Goal: Task Accomplishment & Management: Manage account settings

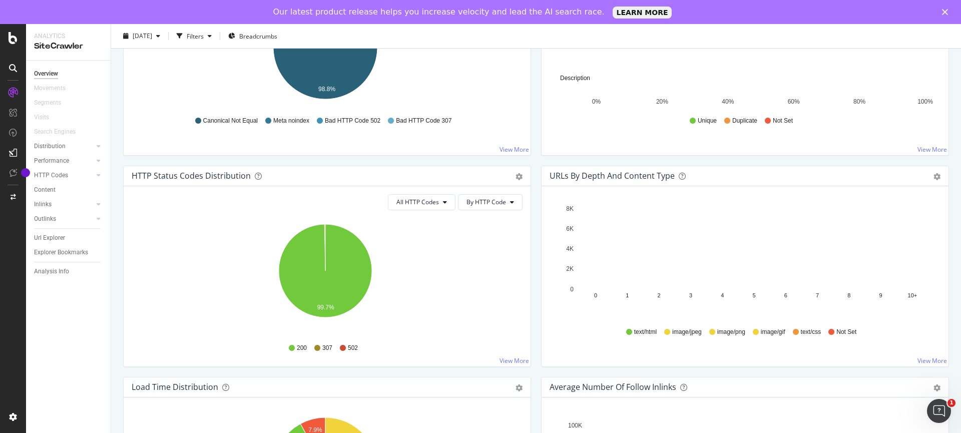
scroll to position [430, 0]
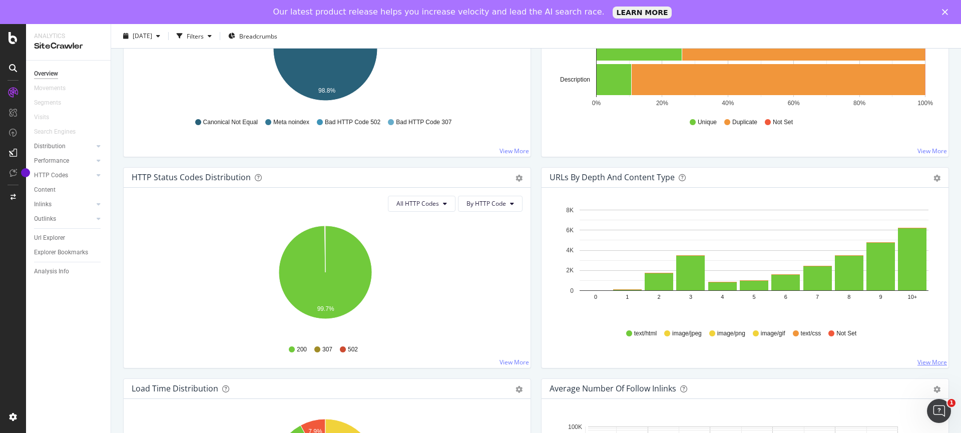
click at [925, 363] on link "View More" at bounding box center [932, 362] width 30 height 9
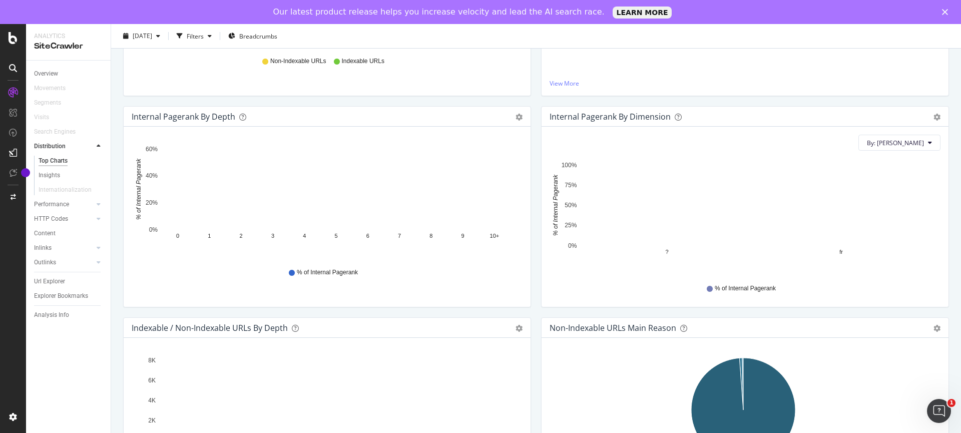
scroll to position [265, 0]
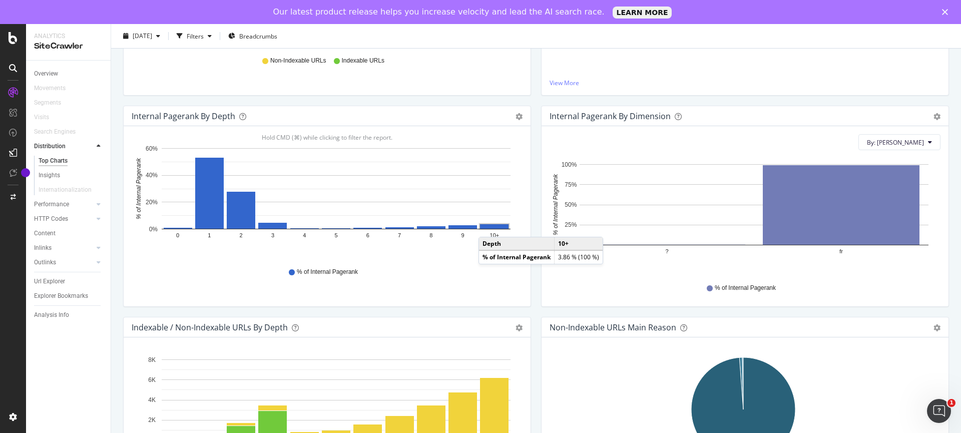
click at [488, 227] on rect "A chart." at bounding box center [494, 226] width 29 height 5
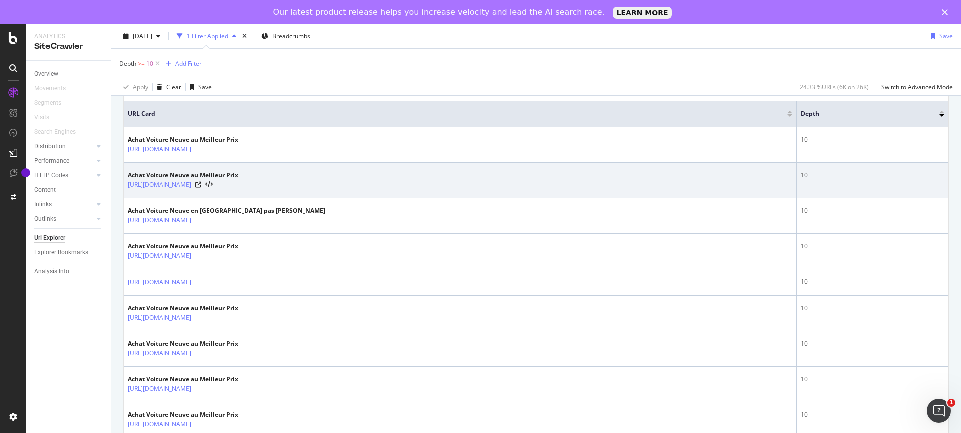
scroll to position [225, 0]
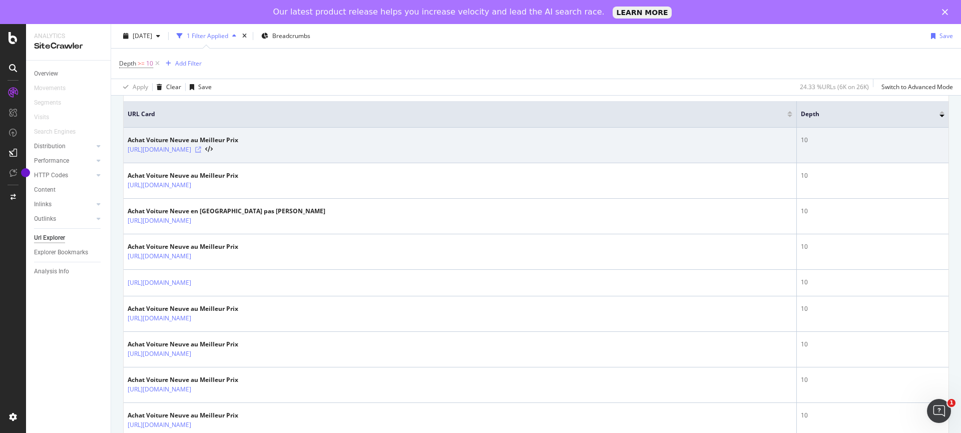
click at [201, 148] on icon at bounding box center [198, 150] width 6 height 6
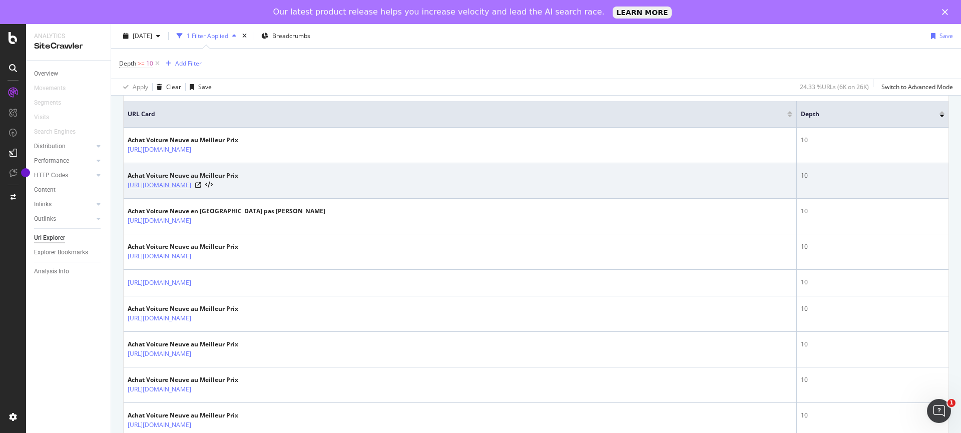
click at [191, 184] on link "[URL][DOMAIN_NAME]" at bounding box center [160, 185] width 64 height 10
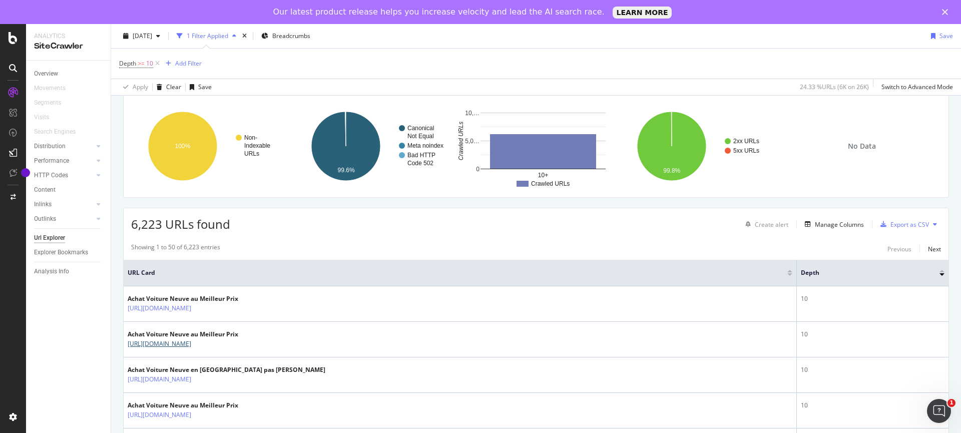
scroll to position [0, 0]
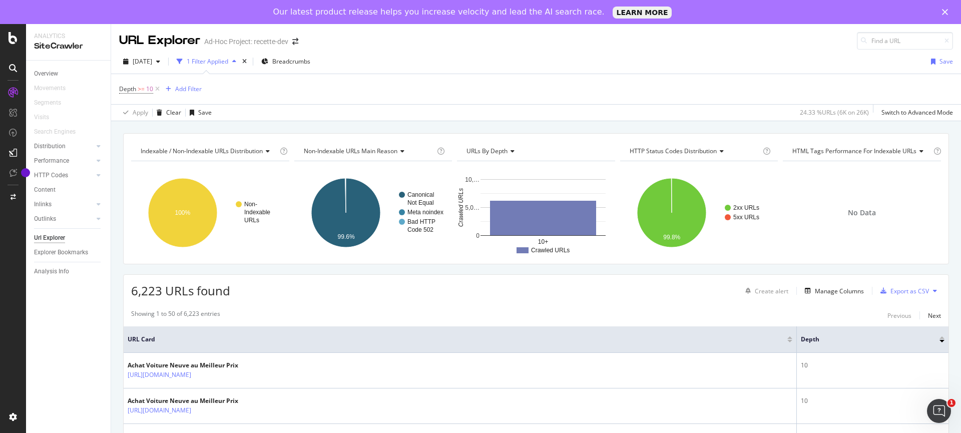
click at [269, 39] on div "Ad-Hoc Project: recette-dev" at bounding box center [246, 42] width 84 height 10
click at [297, 43] on icon "arrow-right-arrow-left" at bounding box center [295, 41] width 6 height 7
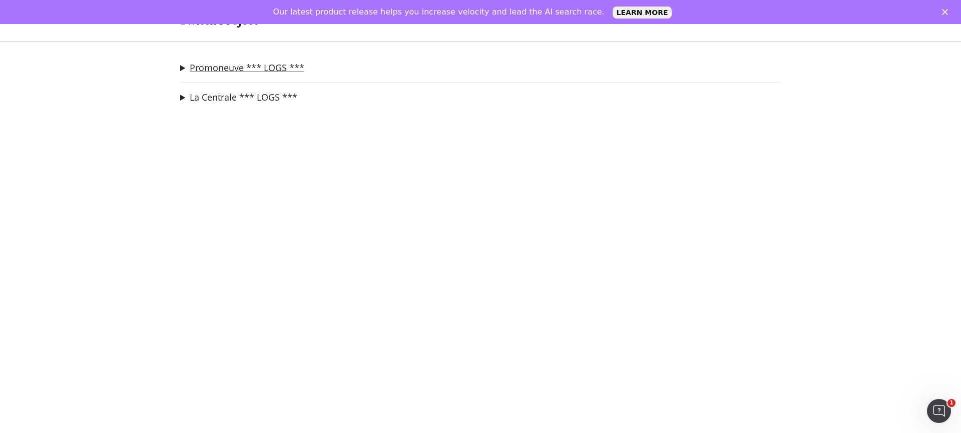
click at [218, 63] on link "Promoneuve *** LOGS ***" at bounding box center [247, 68] width 115 height 11
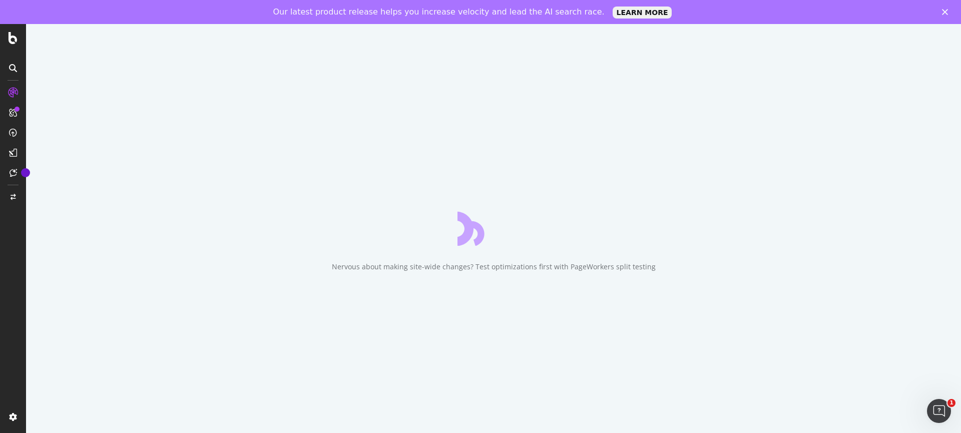
click at [39, 68] on div "Nervous about making site-wide changes? Test optimizations first with PageWorke…" at bounding box center [493, 240] width 935 height 433
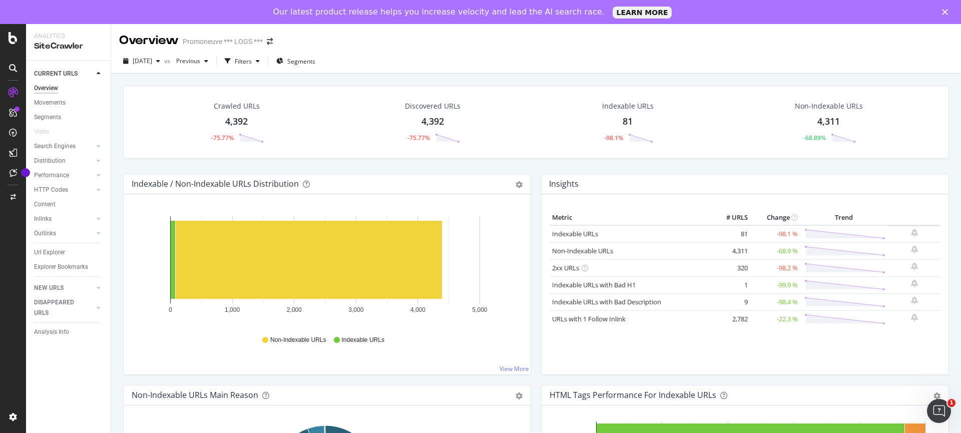
click at [510, 69] on div "2025 Aug. 17th vs Previous Filters Segments" at bounding box center [536, 63] width 850 height 20
click at [200, 61] on span "Previous" at bounding box center [186, 61] width 28 height 9
click at [234, 117] on div "2025 Jan. 13th" at bounding box center [220, 115] width 51 height 9
click at [200, 62] on span "Previous" at bounding box center [186, 61] width 28 height 9
click at [283, 118] on div "18.1K URLs" at bounding box center [268, 115] width 33 height 9
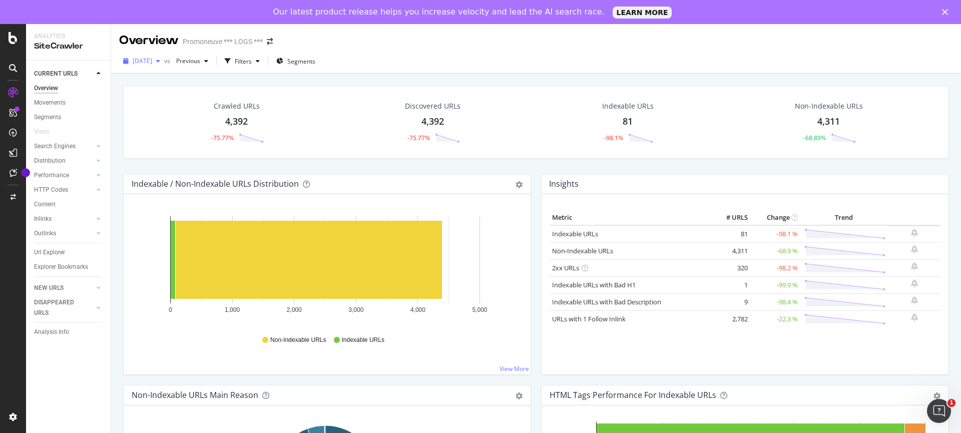
click at [152, 59] on span "2025 Aug. 17th" at bounding box center [143, 61] width 20 height 9
click at [183, 117] on div "2025 Jan. 13th" at bounding box center [160, 115] width 52 height 9
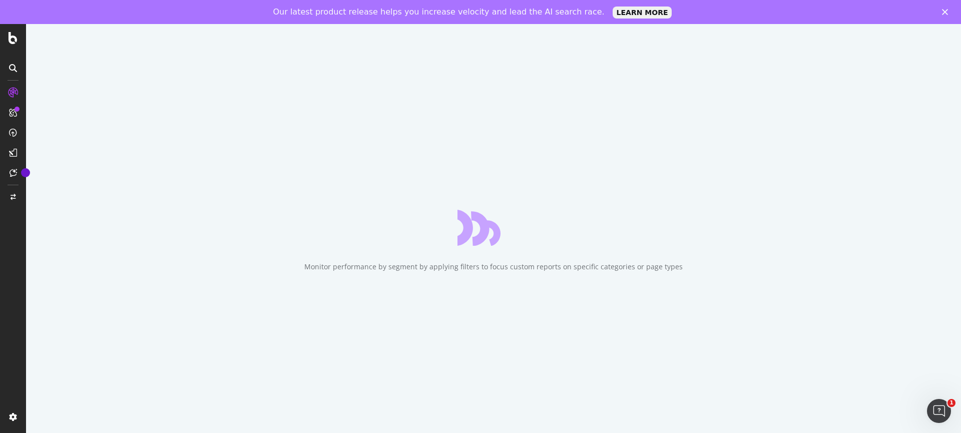
click at [947, 15] on polygon "Fermer" at bounding box center [945, 12] width 6 height 6
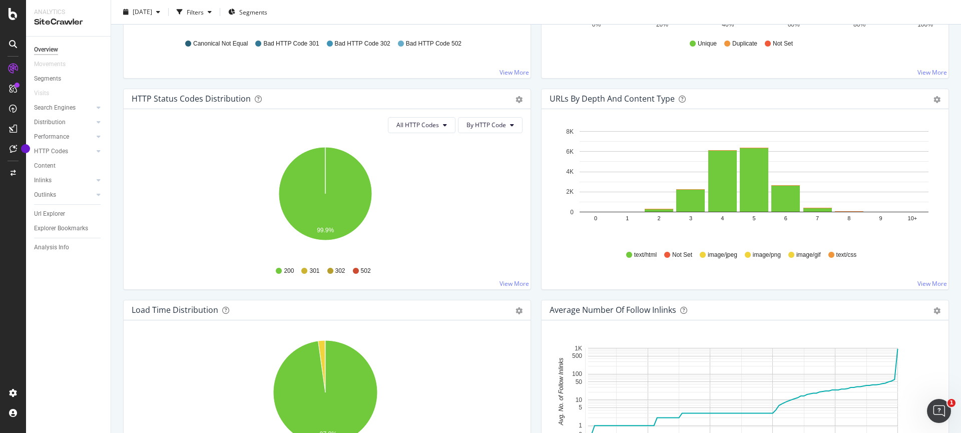
scroll to position [489, 0]
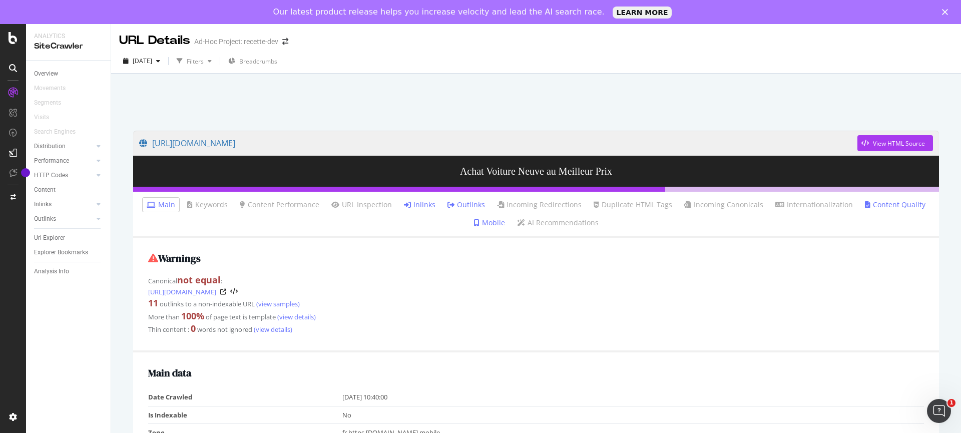
click at [153, 38] on div "URL Details" at bounding box center [154, 40] width 71 height 17
click at [45, 72] on div "Overview" at bounding box center [46, 74] width 24 height 11
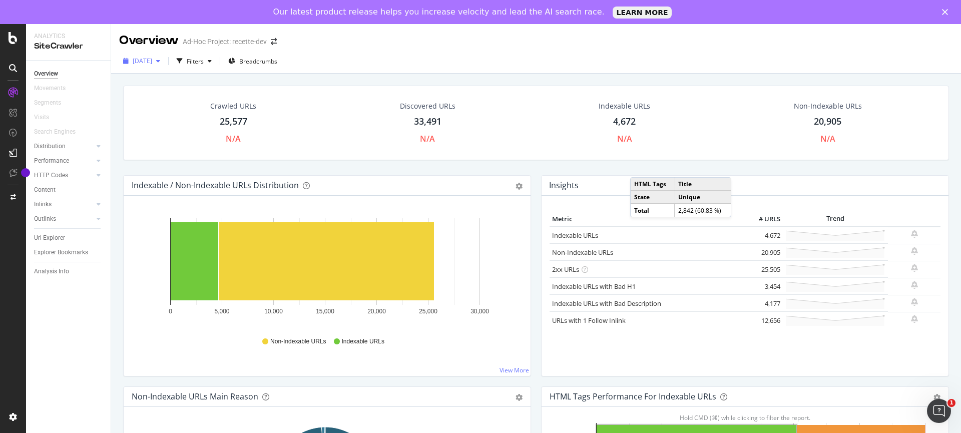
click at [160, 59] on icon "button" at bounding box center [158, 61] width 4 height 6
click at [204, 61] on div "Filters" at bounding box center [195, 61] width 17 height 9
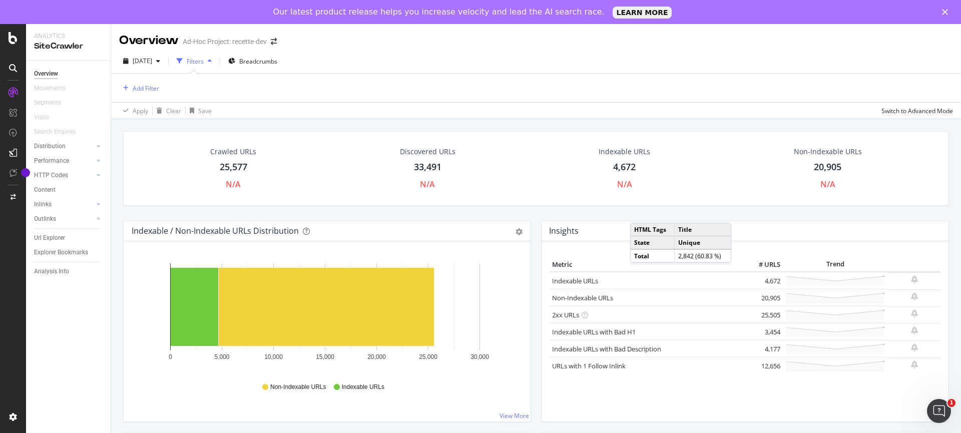
click at [204, 60] on div "Filters" at bounding box center [195, 61] width 17 height 9
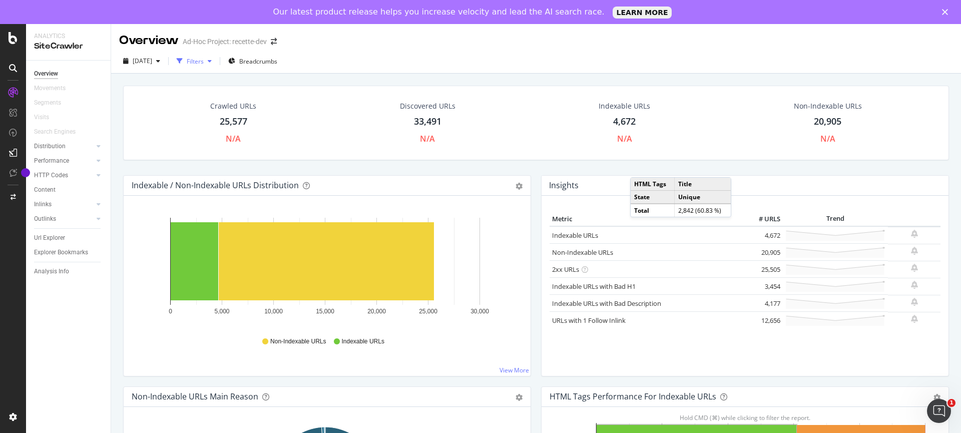
click at [212, 60] on icon "button" at bounding box center [210, 61] width 4 height 6
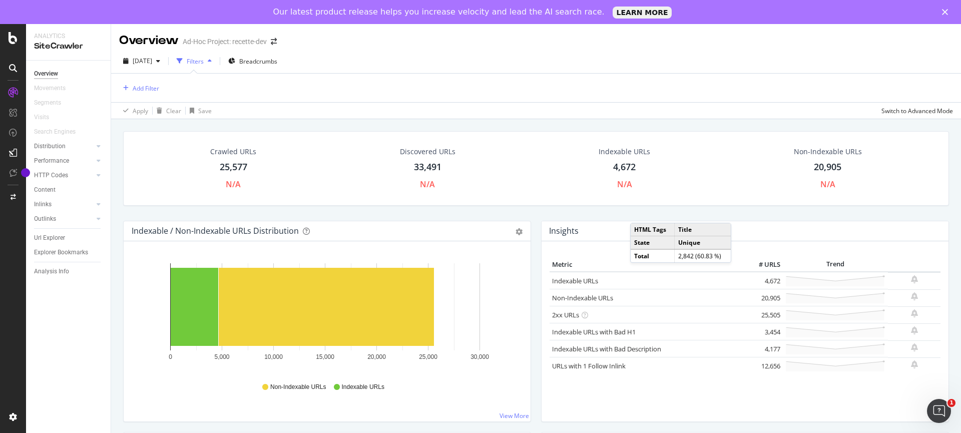
click at [212, 60] on icon "button" at bounding box center [210, 61] width 4 height 6
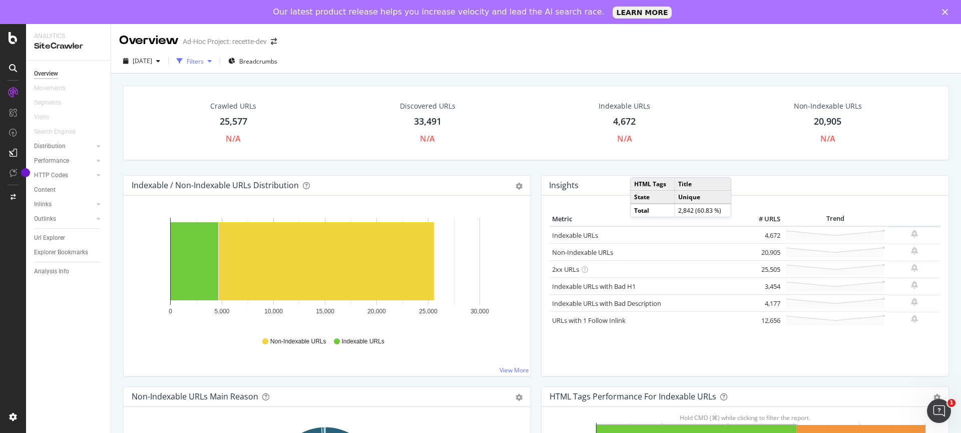
click at [212, 60] on icon "button" at bounding box center [210, 61] width 4 height 6
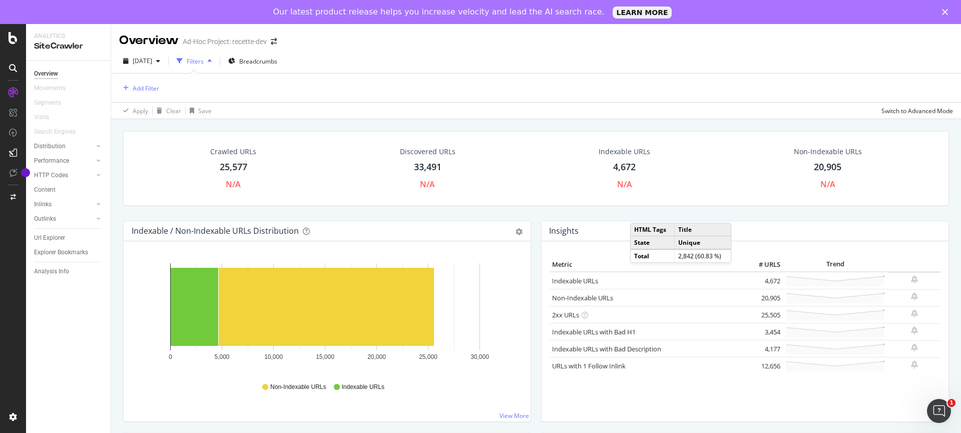
click at [212, 60] on icon "button" at bounding box center [210, 61] width 4 height 6
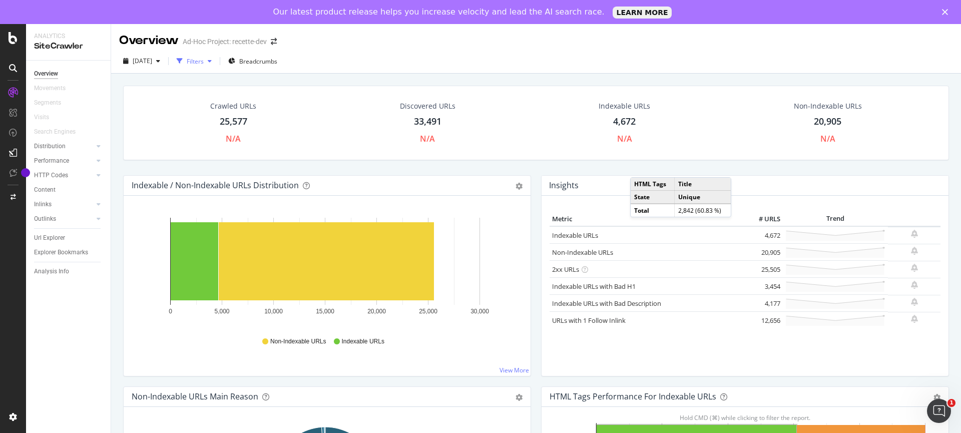
click at [212, 60] on icon "button" at bounding box center [210, 61] width 4 height 6
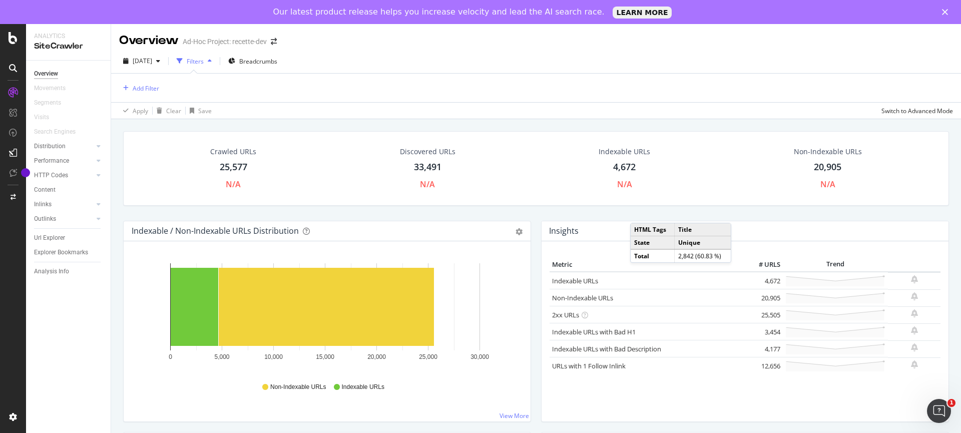
click at [212, 63] on icon "button" at bounding box center [210, 61] width 4 height 6
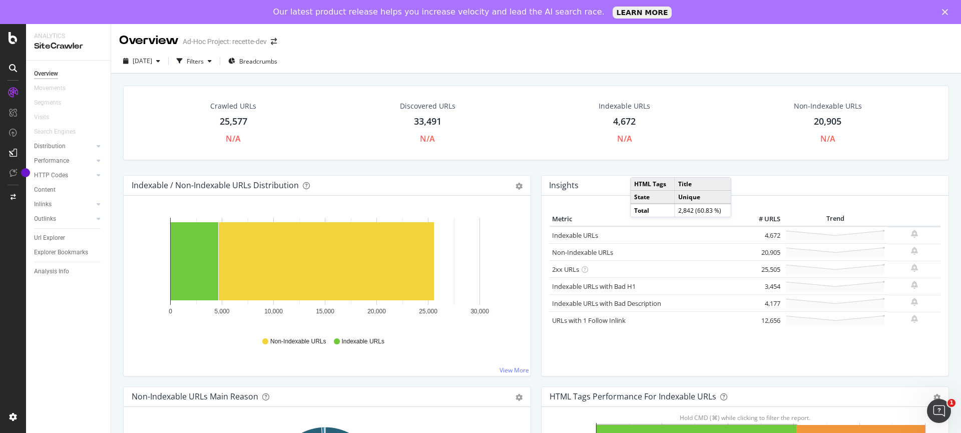
click at [521, 76] on div "Crawled URLs 25,577 N/A Discovered URLs 33,491 N/A Indexable URLs 4,672 N/A Non…" at bounding box center [536, 290] width 850 height 433
click at [252, 42] on div "Ad-Hoc Project: recette-dev" at bounding box center [225, 42] width 84 height 10
click at [280, 38] on span at bounding box center [274, 41] width 14 height 7
click at [234, 116] on div "25,577" at bounding box center [234, 121] width 28 height 13
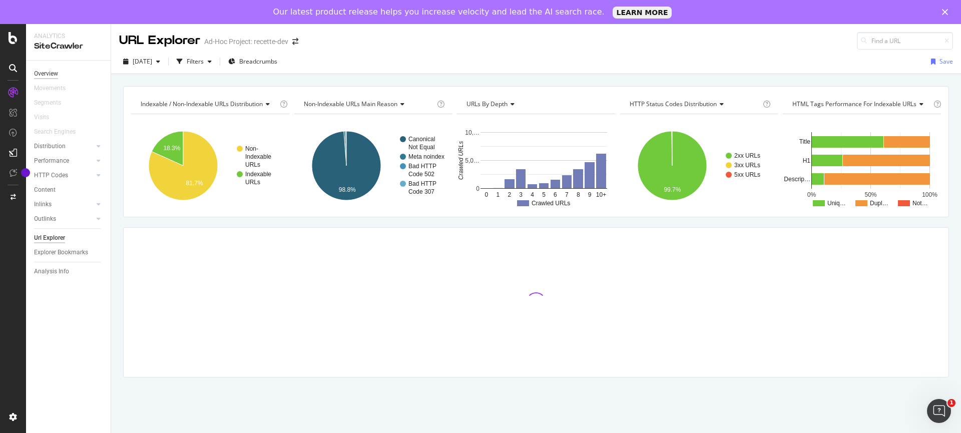
click at [47, 69] on div "Overview" at bounding box center [46, 74] width 24 height 11
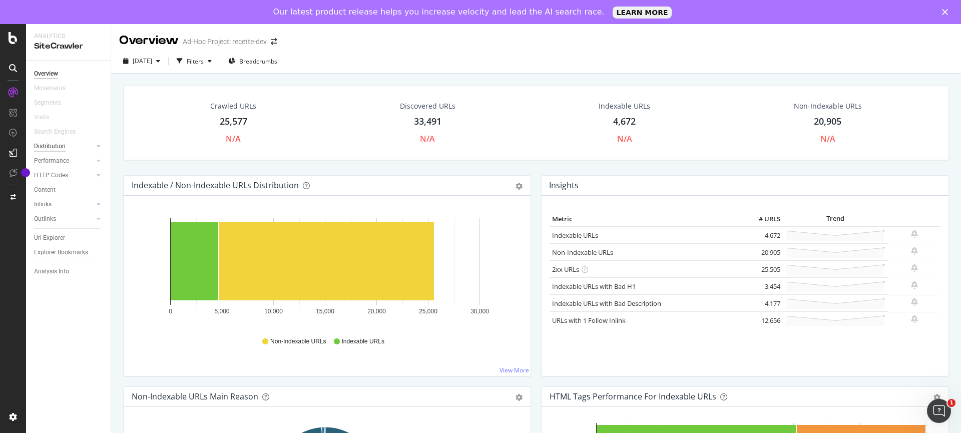
click at [50, 147] on div "Distribution" at bounding box center [50, 146] width 32 height 11
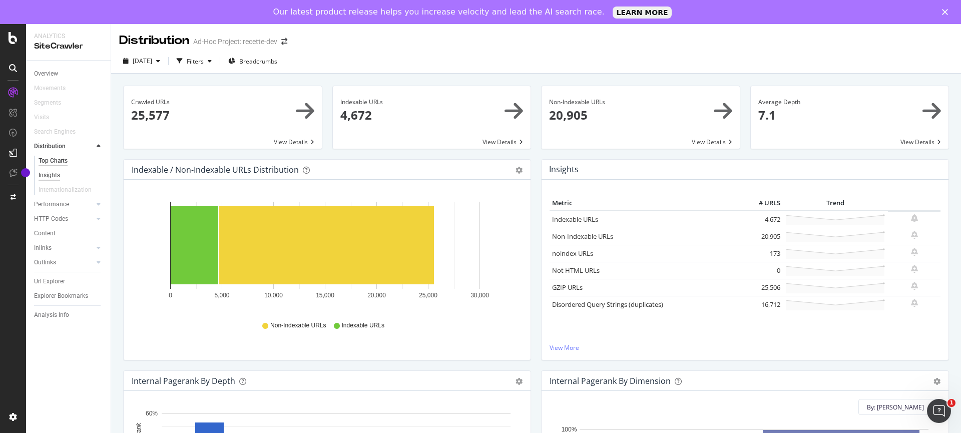
click at [54, 176] on div "Insights" at bounding box center [50, 175] width 22 height 11
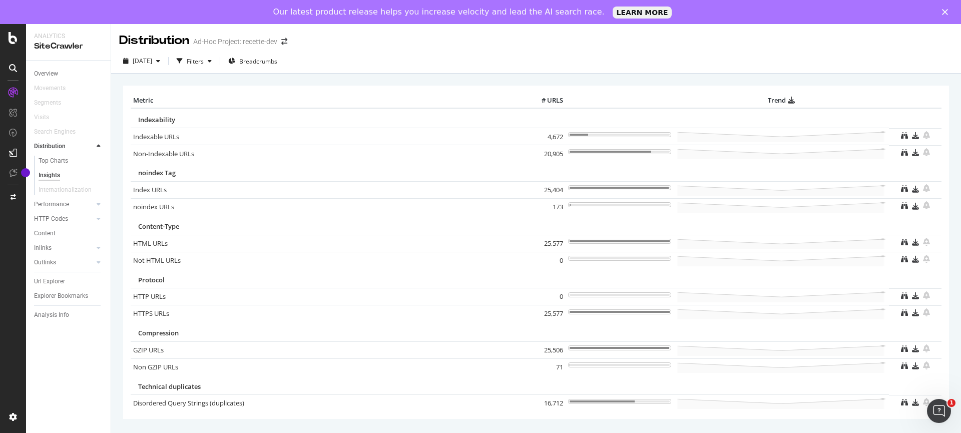
click at [404, 41] on div "Distribution Ad-Hoc Project: recette-dev" at bounding box center [536, 36] width 850 height 25
click at [363, 62] on div "2025 Aug. 8th Filters Breadcrumbs" at bounding box center [536, 63] width 850 height 20
click at [567, 71] on div "2025 Aug. 8th Filters Breadcrumbs" at bounding box center [536, 63] width 850 height 20
click at [943, 8] on div "Our latest product release helps you increase velocity and lead the AI search r…" at bounding box center [480, 12] width 961 height 16
click at [947, 13] on icon "Fermer" at bounding box center [945, 12] width 6 height 6
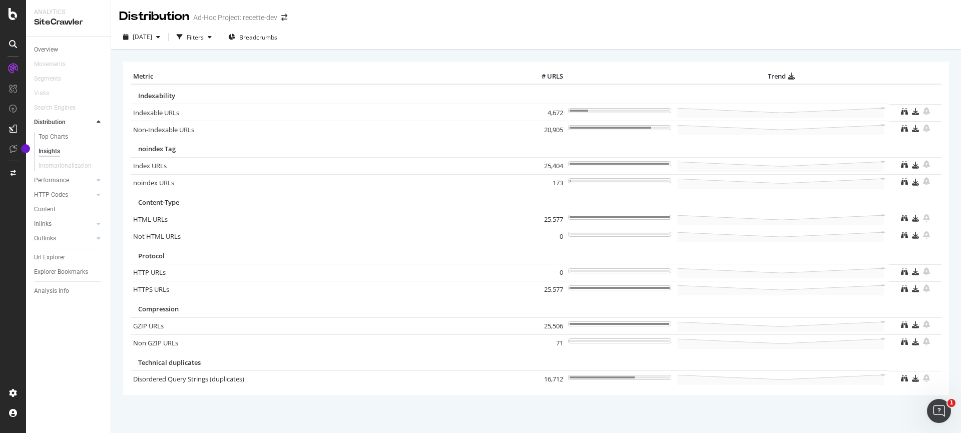
click at [275, 11] on div "Distribution Ad-Hoc Project: recette-dev" at bounding box center [208, 16] width 178 height 17
click at [258, 17] on div "Ad-Hoc Project: recette-dev" at bounding box center [235, 18] width 84 height 10
click at [283, 18] on icon "arrow-right-arrow-left" at bounding box center [284, 17] width 6 height 7
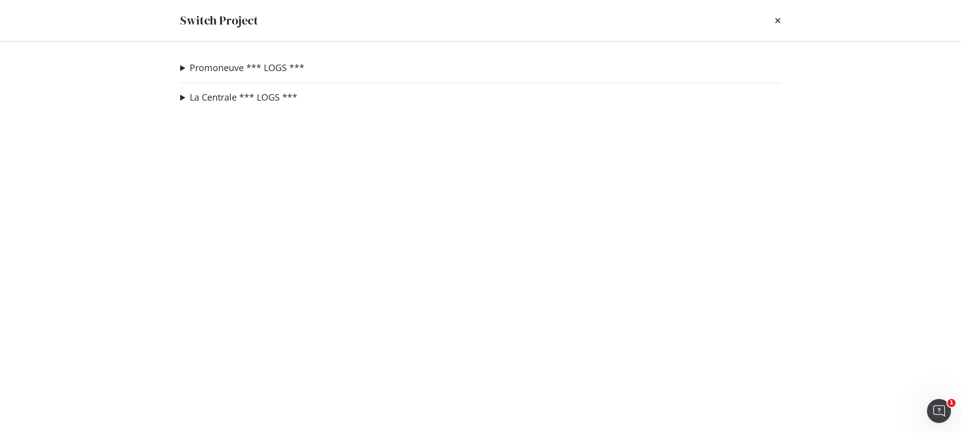
click at [183, 66] on summary "Promoneuve *** LOGS ***" at bounding box center [242, 68] width 124 height 13
click at [215, 90] on link "recette-dev" at bounding box center [215, 88] width 55 height 11
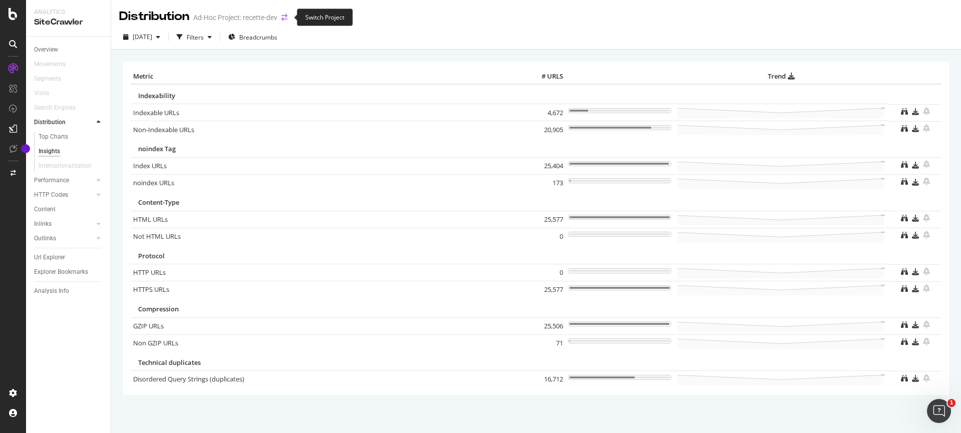
click at [287, 17] on icon "arrow-right-arrow-left" at bounding box center [284, 17] width 6 height 7
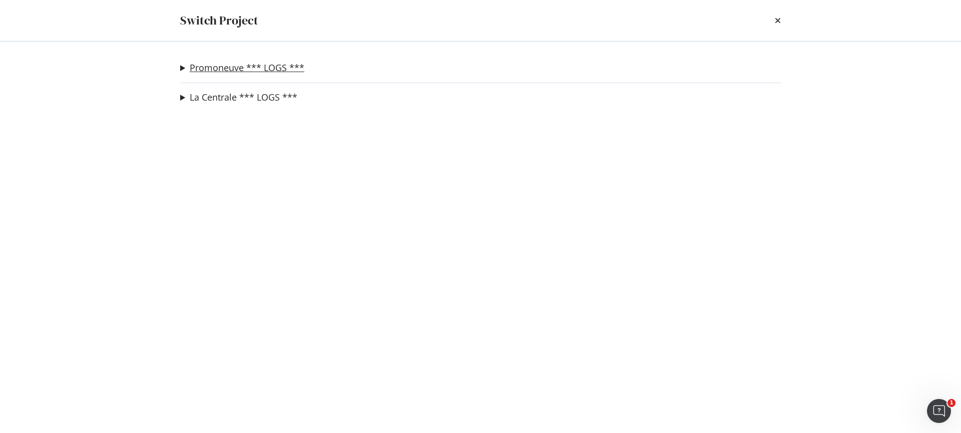
click at [215, 69] on link "Promoneuve *** LOGS ***" at bounding box center [247, 68] width 115 height 11
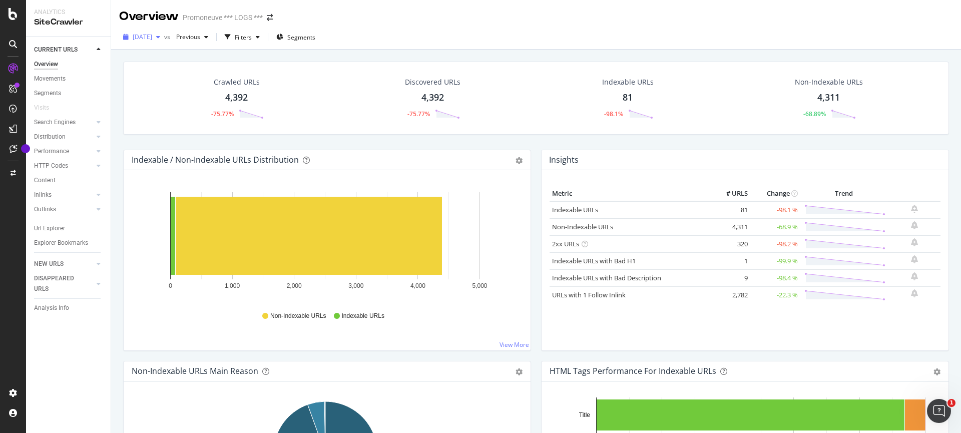
click at [152, 36] on span "2025 Aug. 17th" at bounding box center [143, 37] width 20 height 9
click at [353, 64] on div "Crawled URLs 4,392 -75.77% Discovered URLs 4,392 -75.77% Indexable URLs 81 -98.…" at bounding box center [536, 98] width 826 height 73
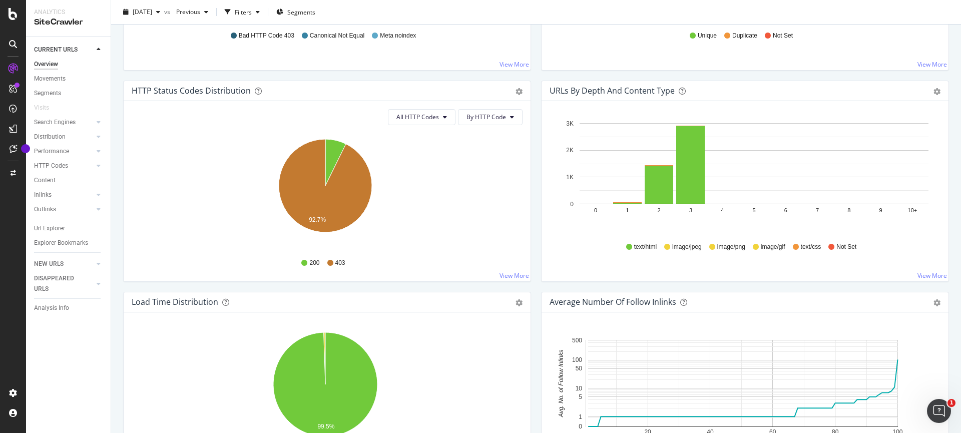
scroll to position [500, 0]
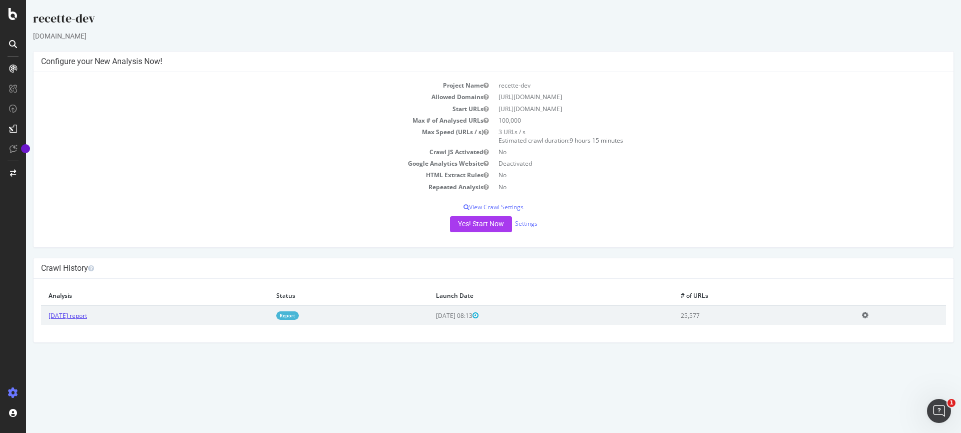
click at [79, 316] on link "2025 Aug. 8th report" at bounding box center [68, 315] width 39 height 9
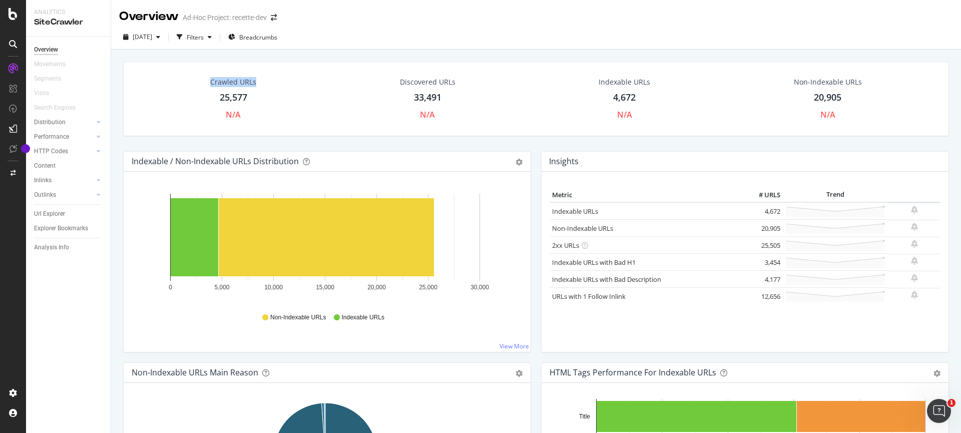
drag, startPoint x: 204, startPoint y: 78, endPoint x: 268, endPoint y: 97, distance: 66.5
click at [268, 97] on div "Crawled URLs 25,577 N/A" at bounding box center [234, 99] width 190 height 54
click at [214, 99] on div "Crawled URLs 25,577 N/A" at bounding box center [233, 99] width 66 height 54
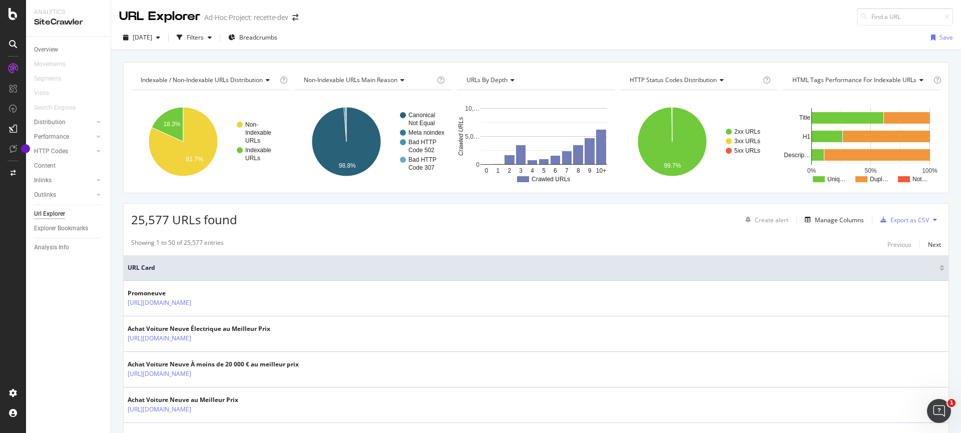
drag, startPoint x: 211, startPoint y: 99, endPoint x: 237, endPoint y: 97, distance: 26.1
click at [276, 97] on div "Indexable / Non-Indexable URLs distribution Chart (by Value) Table Expand Expor…" at bounding box center [536, 241] width 850 height 383
click at [599, 151] on rect "A chart." at bounding box center [601, 147] width 10 height 35
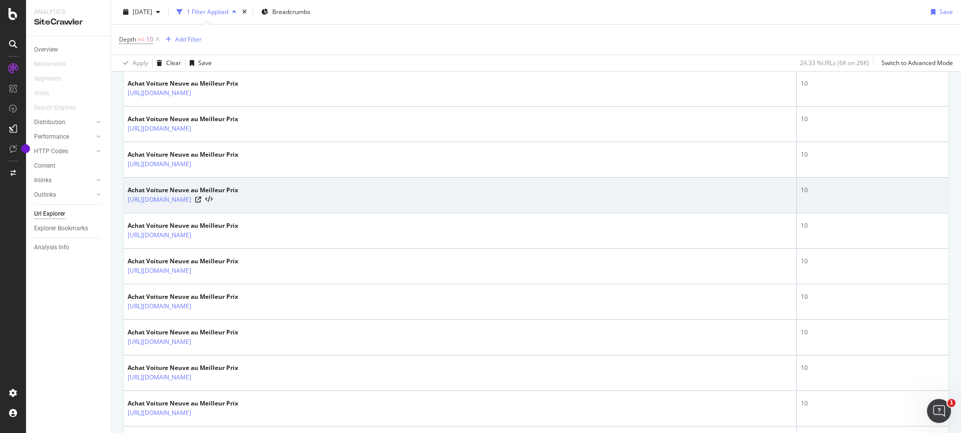
scroll to position [498, 0]
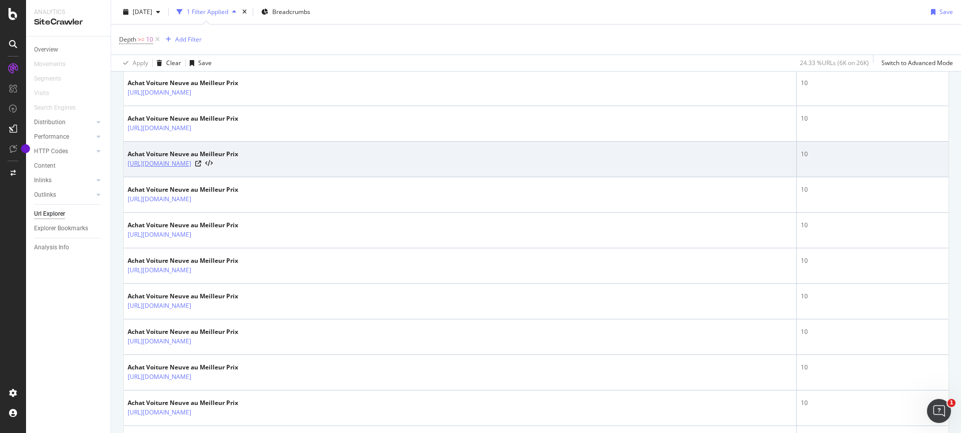
click at [191, 165] on link "https://new.dev.promoneuve.fr/resultats?rubrique=FOURGON_MOINS_3T5&reset=true%2…" at bounding box center [160, 164] width 64 height 10
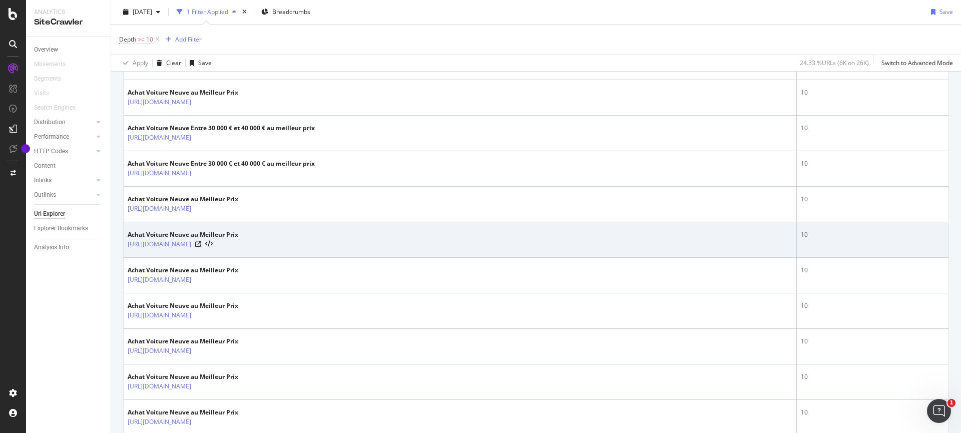
scroll to position [981, 0]
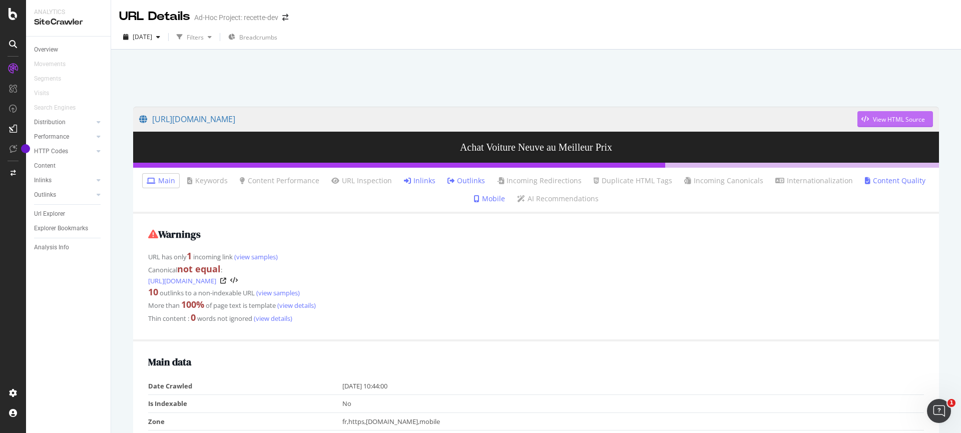
click at [903, 116] on div "View HTML Source" at bounding box center [899, 119] width 52 height 9
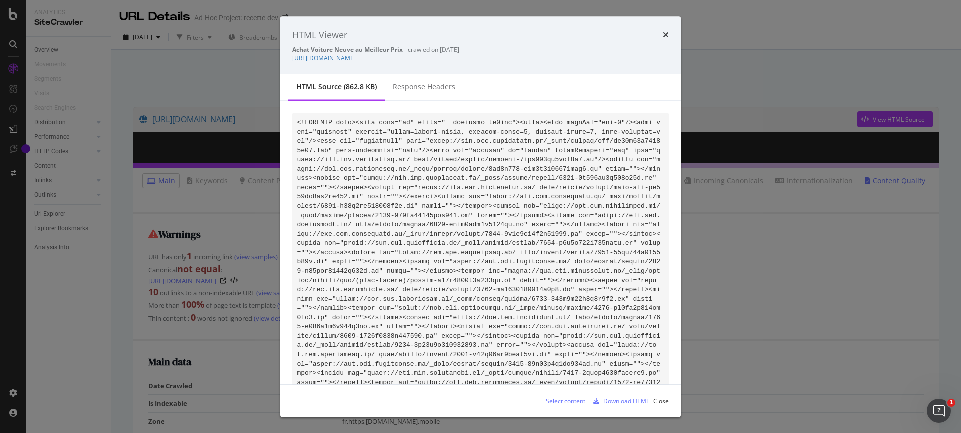
click at [754, 235] on div "HTML Viewer Achat Voiture Neuve au Meilleur Prix - crawled on 2025-08-08 https:…" at bounding box center [480, 216] width 961 height 433
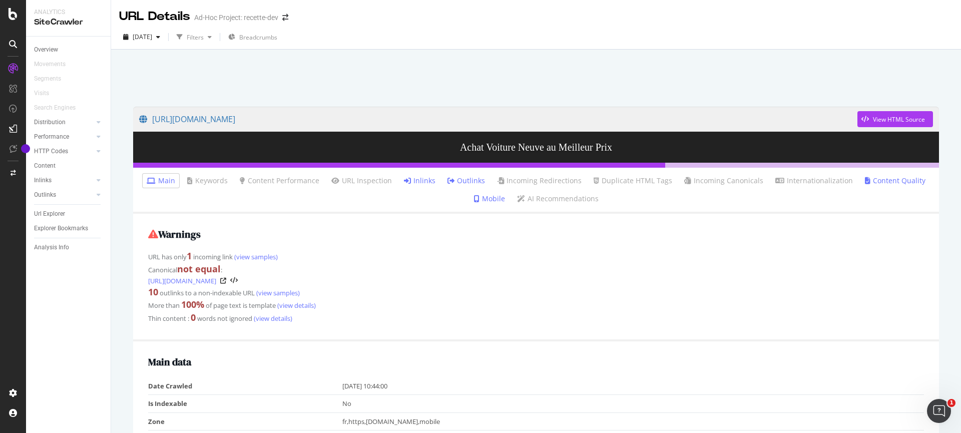
click at [426, 179] on link "Inlinks" at bounding box center [420, 181] width 32 height 10
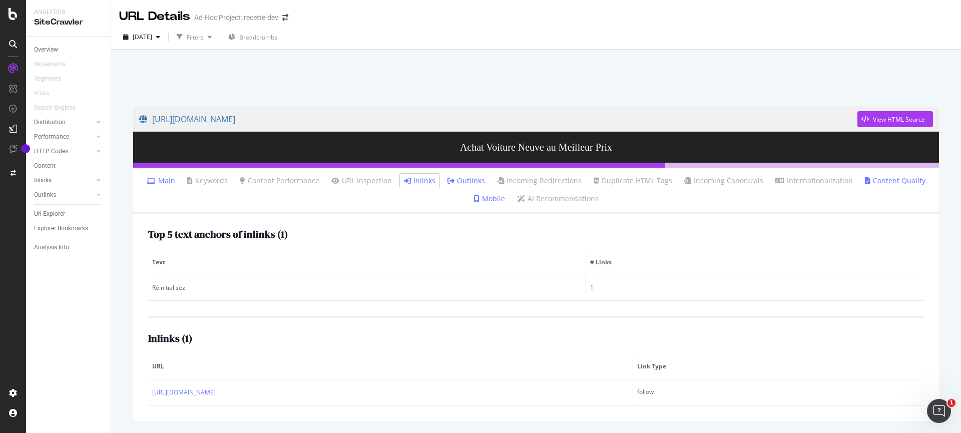
scroll to position [33, 0]
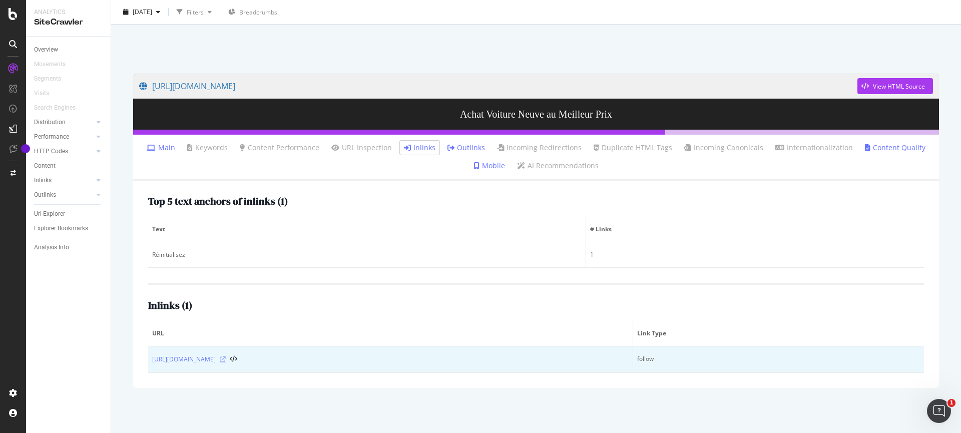
click at [226, 358] on icon at bounding box center [223, 359] width 6 height 6
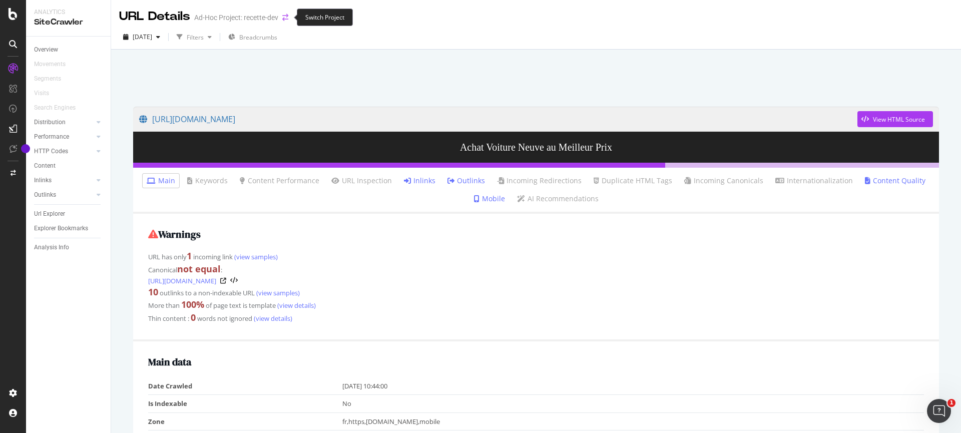
click at [287, 18] on icon "arrow-right-arrow-left" at bounding box center [285, 17] width 6 height 7
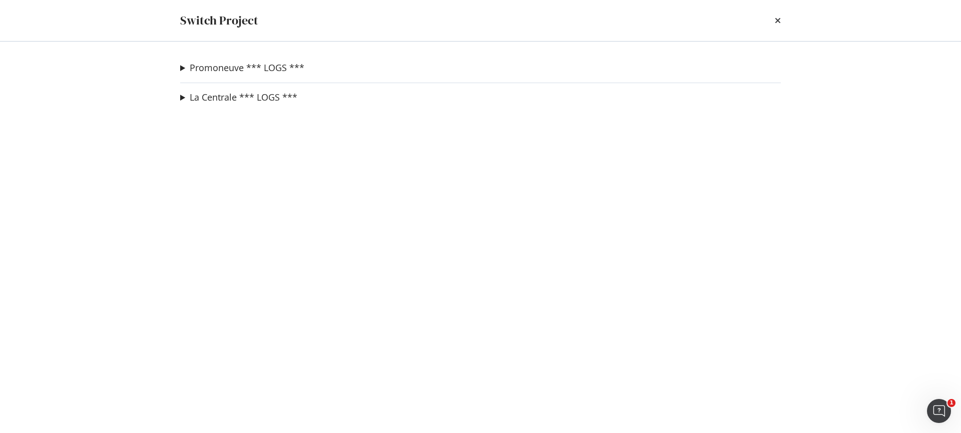
click at [250, 57] on div "Promoneuve *** LOGS *** recette-dev Ad-Hoc Project La Centrale *** LOGS *** La …" at bounding box center [480, 237] width 641 height 391
click at [218, 70] on link "Promoneuve *** LOGS ***" at bounding box center [247, 68] width 115 height 11
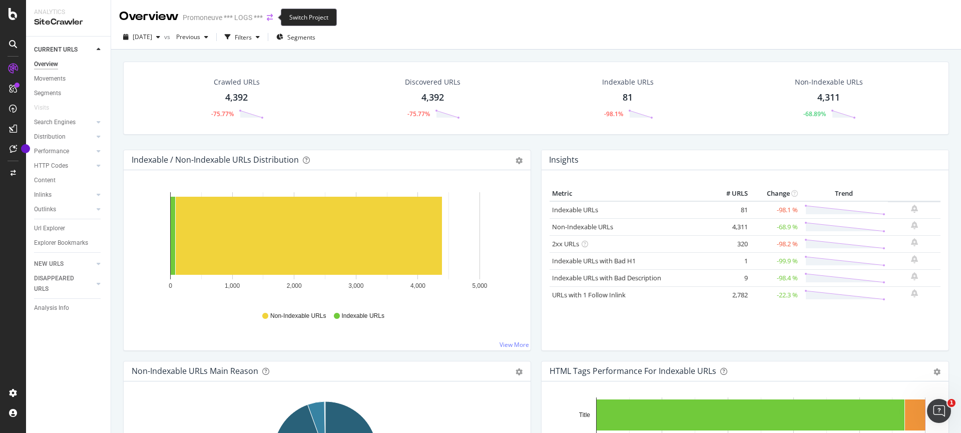
click at [268, 19] on icon "arrow-right-arrow-left" at bounding box center [270, 17] width 6 height 7
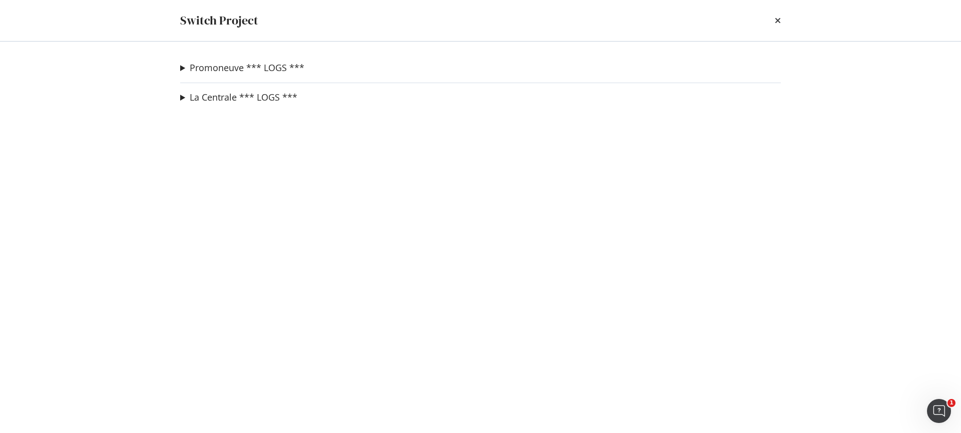
click at [182, 66] on summary "Promoneuve *** LOGS ***" at bounding box center [242, 68] width 124 height 13
click at [233, 86] on link "recette-dev" at bounding box center [215, 88] width 55 height 11
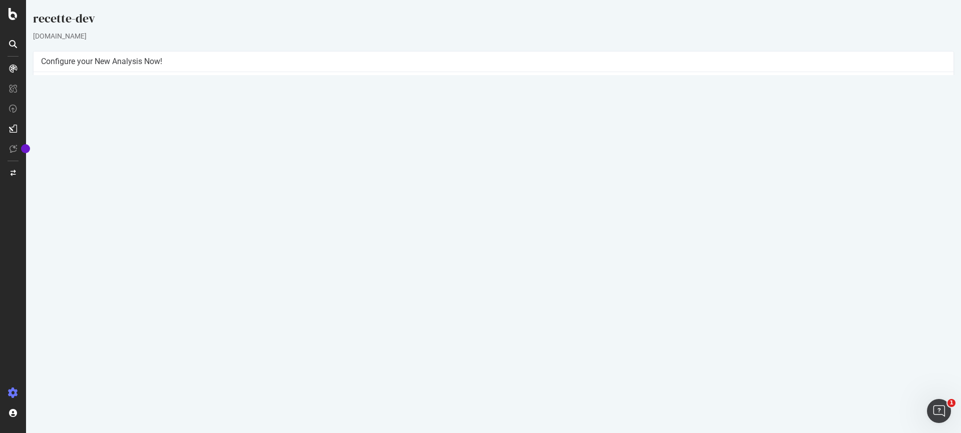
click at [495, 206] on p "View Crawl Settings" at bounding box center [493, 207] width 905 height 9
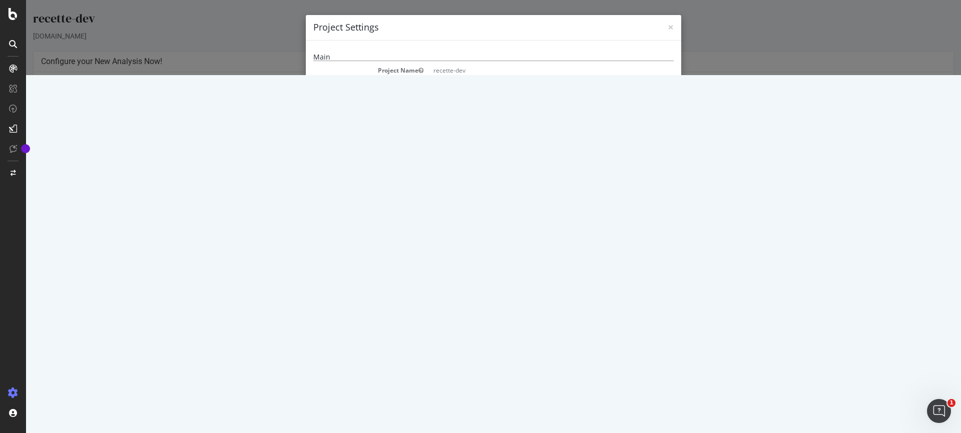
drag, startPoint x: 621, startPoint y: 254, endPoint x: 417, endPoint y: 265, distance: 203.5
click at [417, 265] on dl "Compare with previous analysis Yes Desktop User Agent Mozilla/5.0 (compatible; …" at bounding box center [493, 288] width 360 height 186
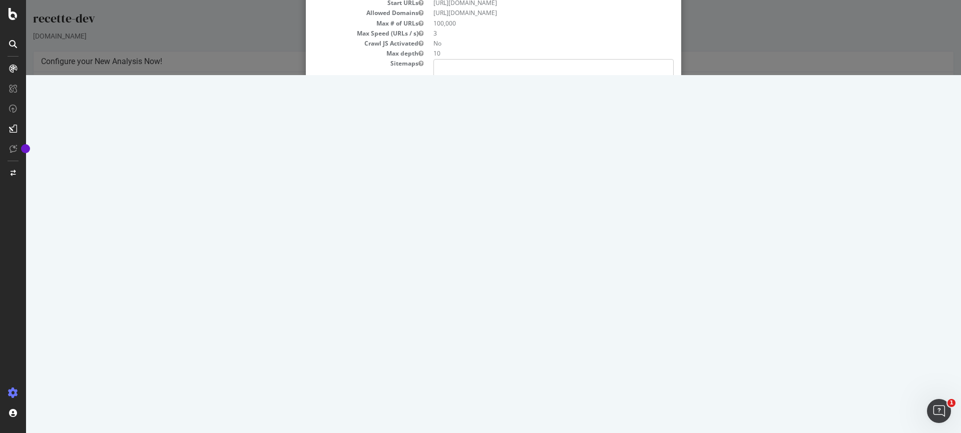
scroll to position [81, 0]
click at [457, 223] on pre at bounding box center [553, 226] width 240 height 40
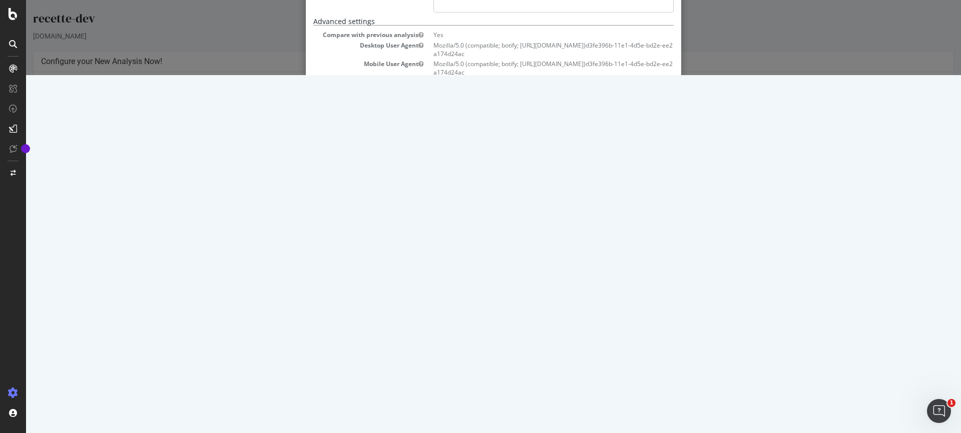
scroll to position [166, 0]
click at [434, 169] on dd "Yes" at bounding box center [553, 170] width 240 height 9
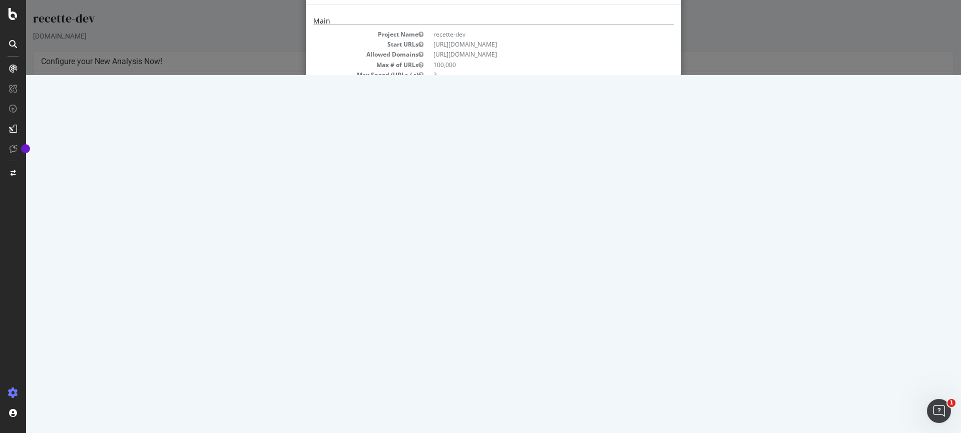
scroll to position [0, 0]
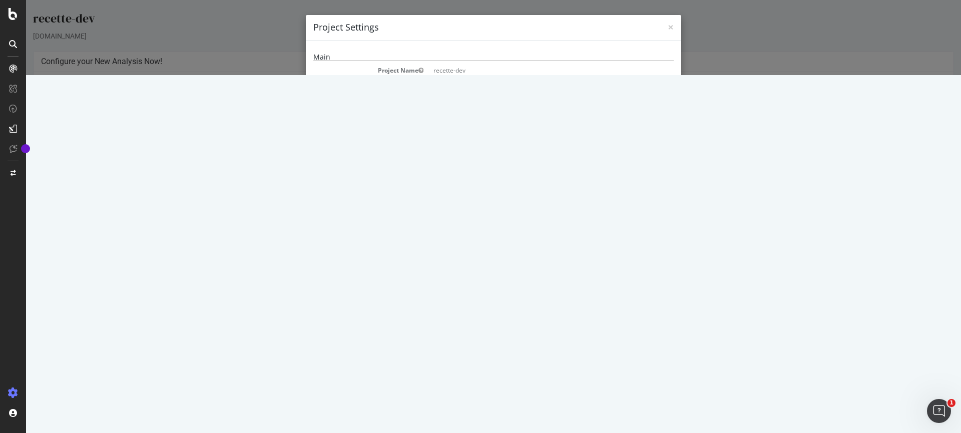
click at [471, 147] on pre at bounding box center [553, 157] width 240 height 40
click at [668, 23] on span "×" at bounding box center [671, 27] width 6 height 14
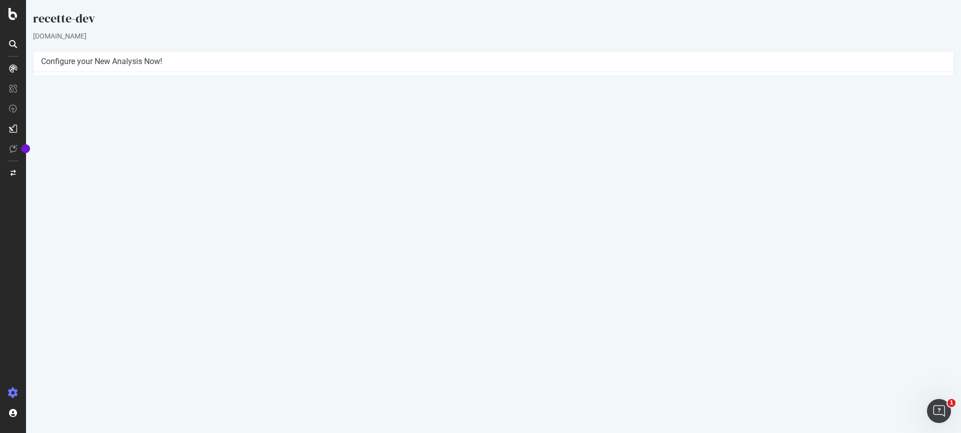
click at [531, 222] on link "Settings" at bounding box center [526, 223] width 23 height 9
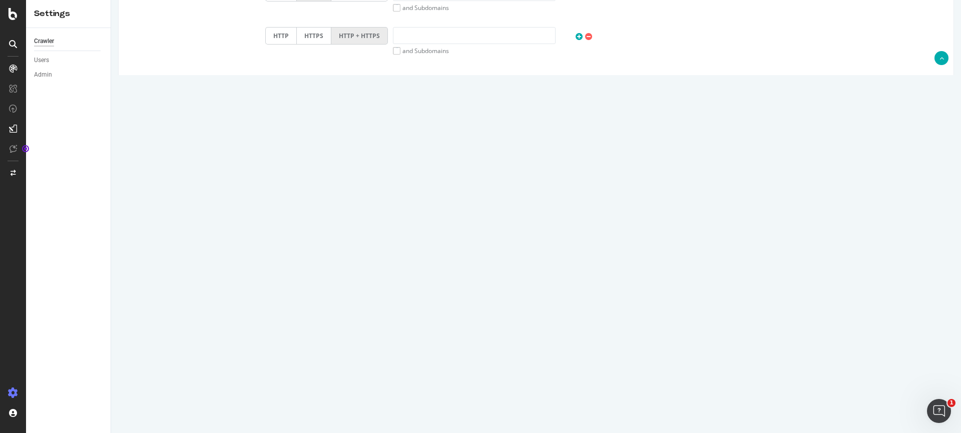
scroll to position [412, 0]
click at [320, 117] on select "Africa/Abidjan Africa/Accra Africa/Addis_Ababa Africa/Algiers Africa/Asmara Afr…" at bounding box center [327, 118] width 124 height 17
select select "Europe/Amsterdam"
click at [265, 110] on select "Africa/Abidjan Africa/Accra Africa/Addis_Ababa Africa/Algiers Africa/Asmara Afr…" at bounding box center [327, 118] width 124 height 17
click at [573, 174] on h3 "Crawl Parameters" at bounding box center [536, 170] width 820 height 13
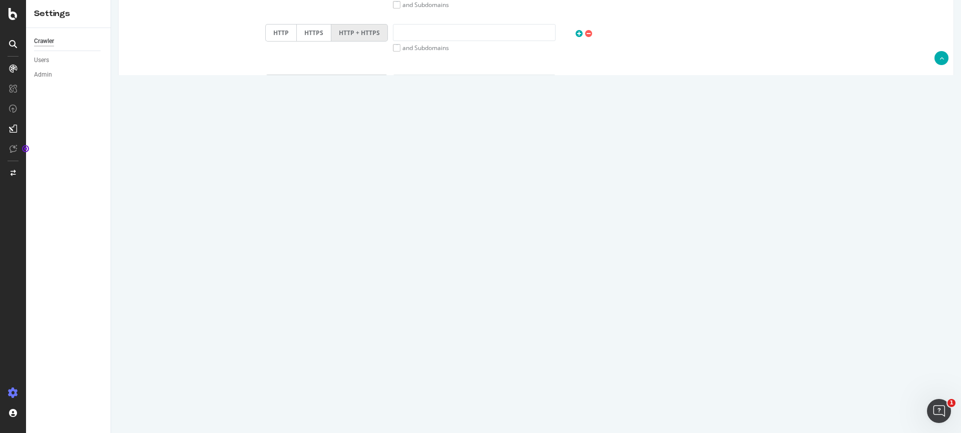
scroll to position [413, 0]
click at [284, 198] on input "100000" at bounding box center [327, 196] width 124 height 17
drag, startPoint x: 283, startPoint y: 196, endPoint x: 331, endPoint y: 193, distance: 48.2
click at [331, 193] on input "100000" at bounding box center [327, 196] width 124 height 17
click at [342, 284] on h3 "Sitemaps" at bounding box center [536, 280] width 820 height 13
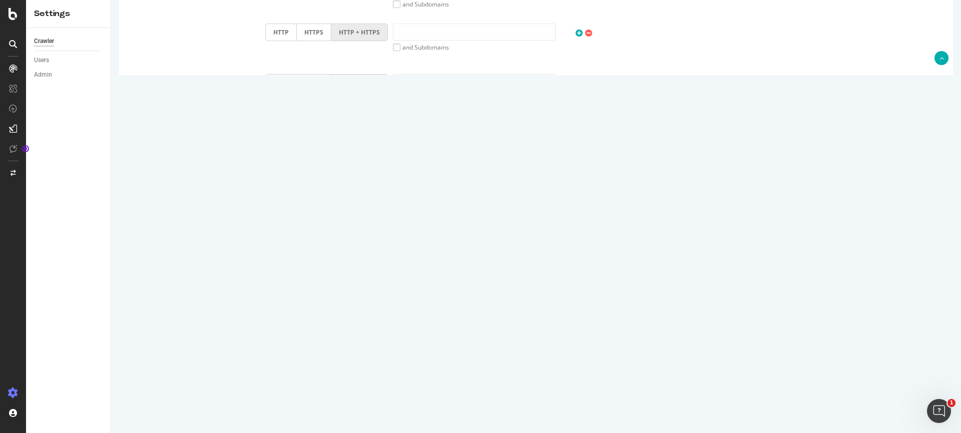
click at [309, 245] on input "10" at bounding box center [327, 245] width 124 height 17
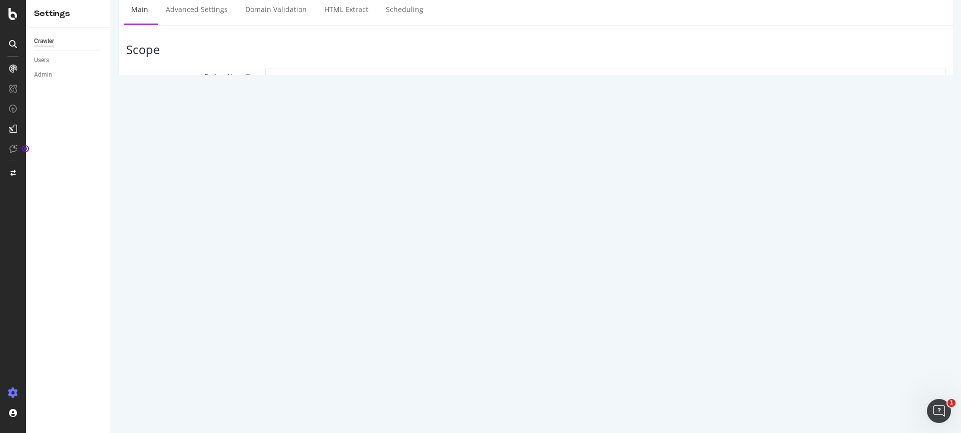
scroll to position [0, 0]
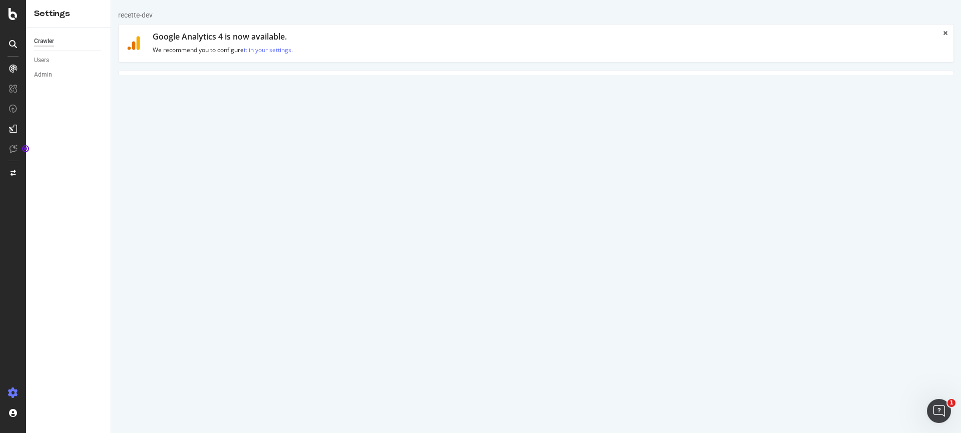
click at [206, 85] on link "Advanced Settings" at bounding box center [196, 85] width 77 height 28
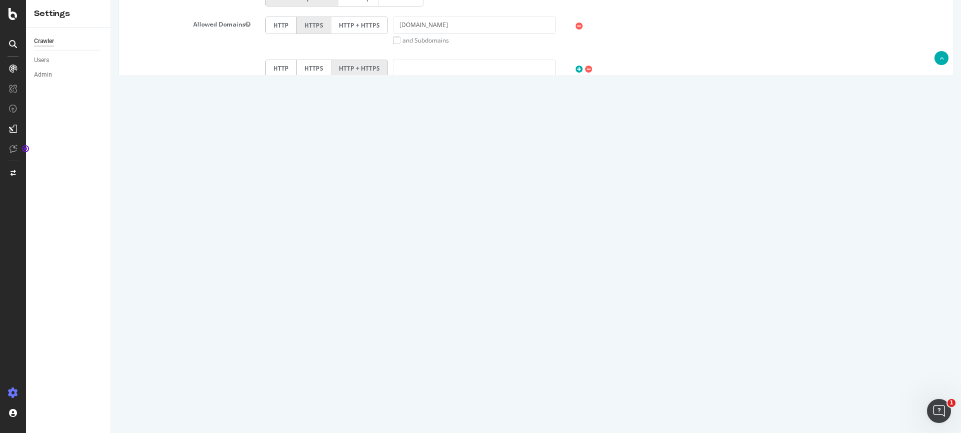
scroll to position [413, 0]
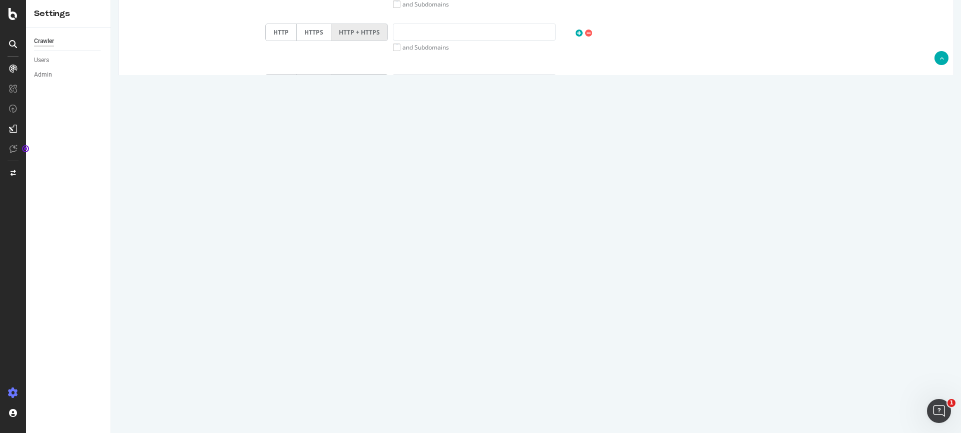
click at [493, 401] on button "Save" at bounding box center [497, 399] width 24 height 15
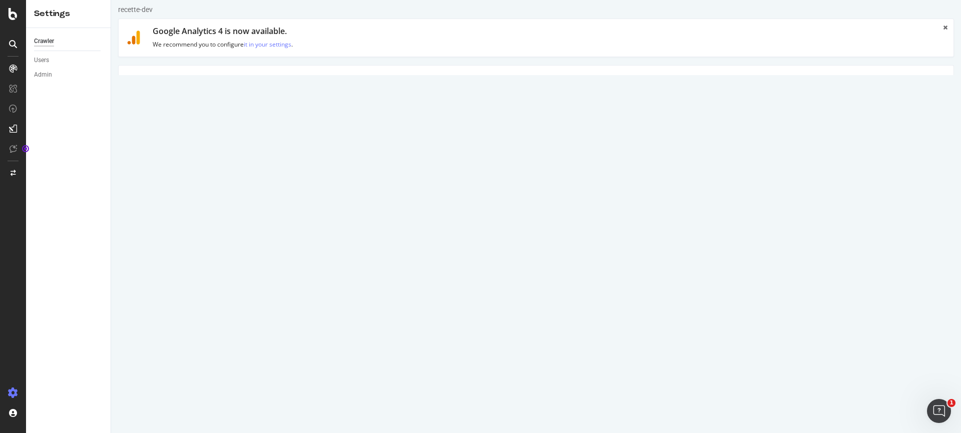
scroll to position [0, 0]
click at [265, 42] on link "Domain Validation" at bounding box center [276, 39] width 77 height 28
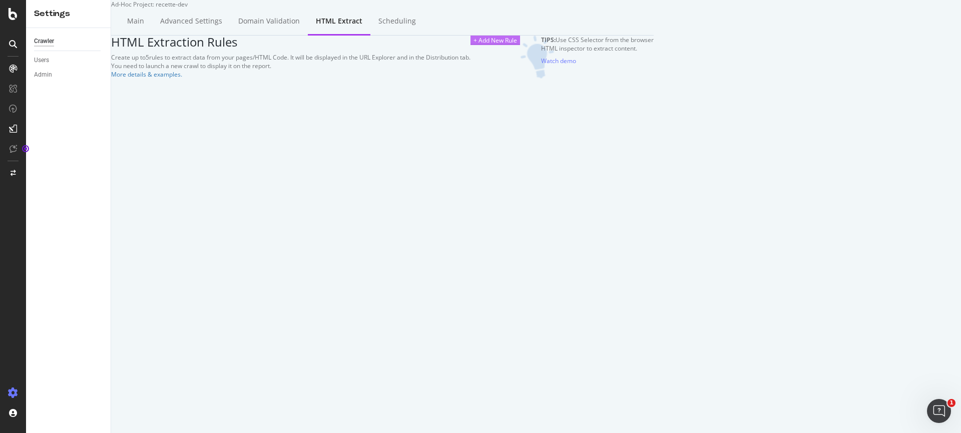
click at [517, 45] on div "+ Add New Rule" at bounding box center [495, 40] width 44 height 9
